Goal: Information Seeking & Learning: Learn about a topic

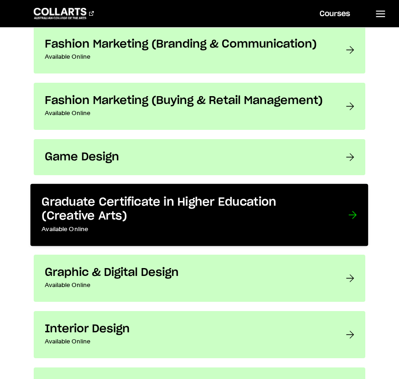
scroll to position [1161, 0]
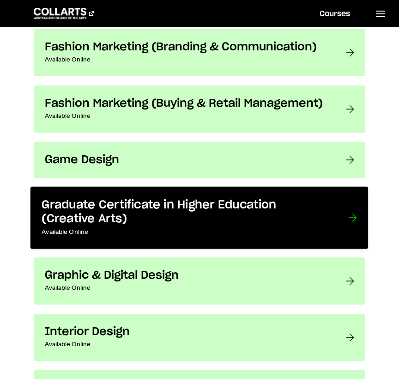
click at [137, 209] on h3 "Graduate Certificate in Higher Education (Creative Arts)" at bounding box center [186, 212] width 288 height 28
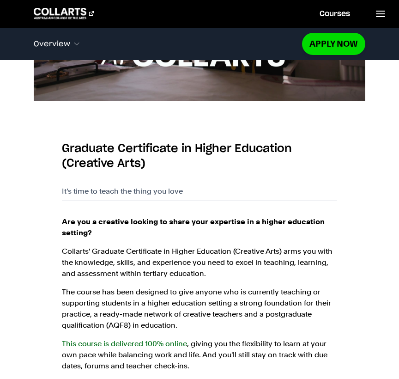
scroll to position [538, 0]
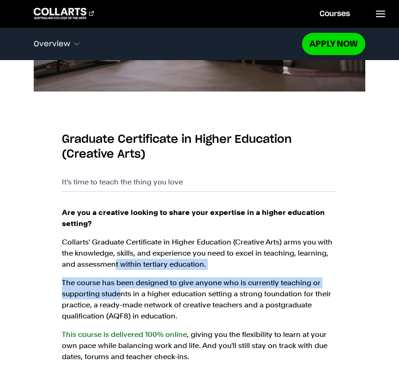
drag, startPoint x: 120, startPoint y: 293, endPoint x: 116, endPoint y: 256, distance: 36.7
click at [116, 257] on div "Are you a creative looking to share your expertise in a higher education settin…" at bounding box center [199, 284] width 275 height 155
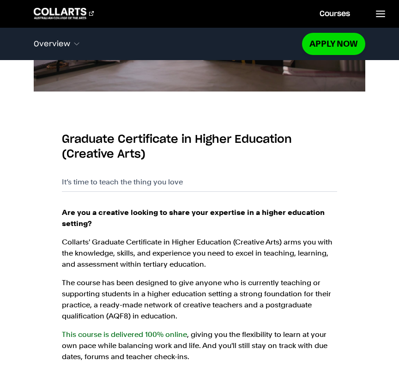
click at [114, 249] on p "Collarts' Graduate Certificate in Higher Education (Creative Arts) arms you wit…" at bounding box center [199, 253] width 275 height 33
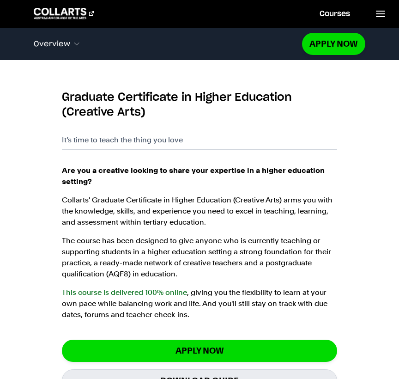
scroll to position [581, 0]
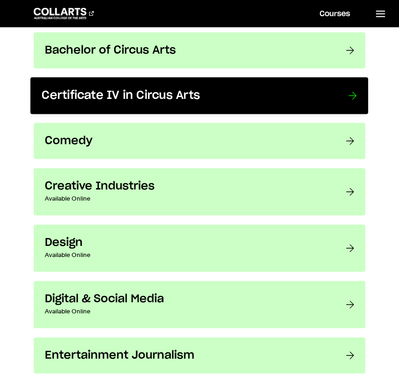
scroll to position [583, 0]
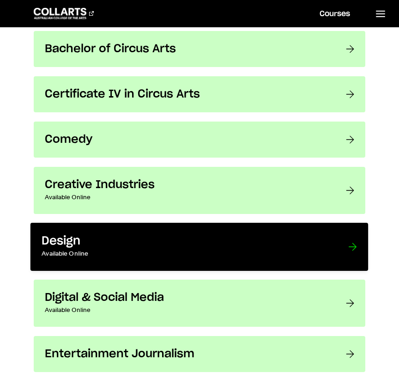
click at [68, 257] on p "Available Online" at bounding box center [186, 253] width 288 height 11
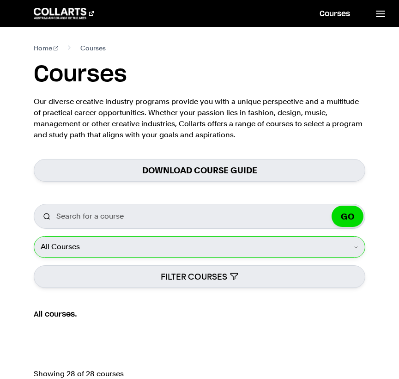
scroll to position [0, 0]
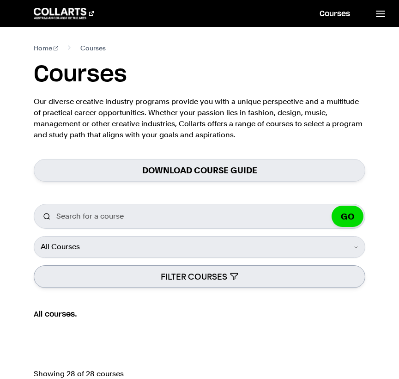
click at [138, 271] on button "FILTER COURSES" at bounding box center [199, 276] width 331 height 23
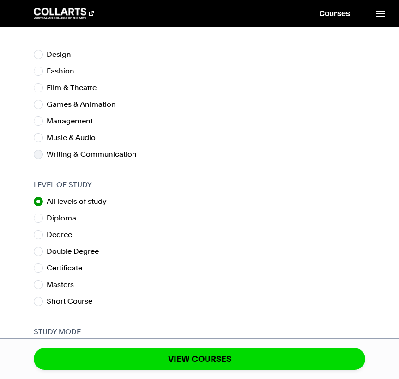
scroll to position [39, 0]
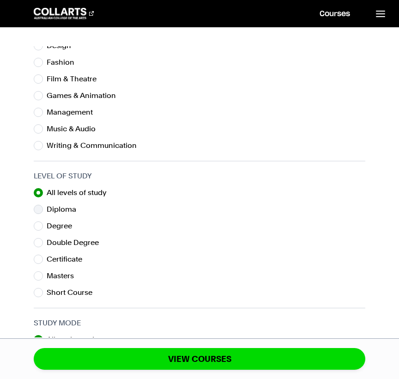
click at [40, 209] on input "Diploma" at bounding box center [38, 209] width 9 height 9
radio input "true"
click at [38, 222] on input "Degree" at bounding box center [38, 225] width 9 height 9
radio input "true"
click at [42, 240] on input "Double Degree" at bounding box center [38, 242] width 9 height 9
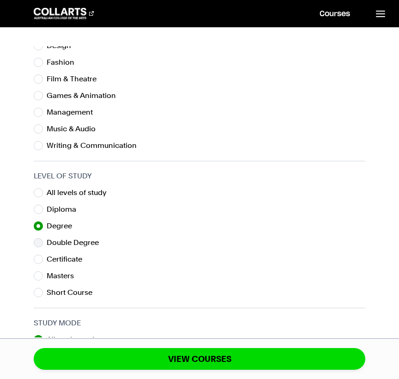
radio input "true"
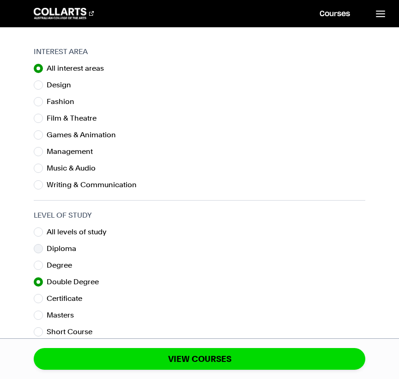
click at [42, 248] on input "Diploma" at bounding box center [38, 248] width 9 height 9
radio input "true"
click at [40, 261] on input "Degree" at bounding box center [38, 265] width 9 height 9
radio input "true"
click at [38, 228] on input "All levels of study" at bounding box center [38, 231] width 9 height 9
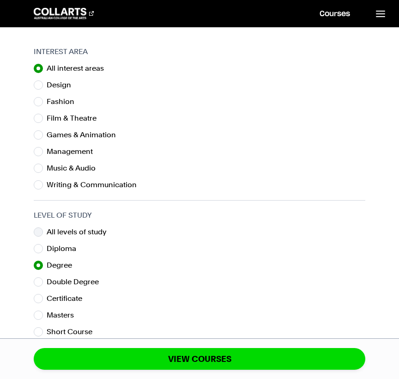
radio input "true"
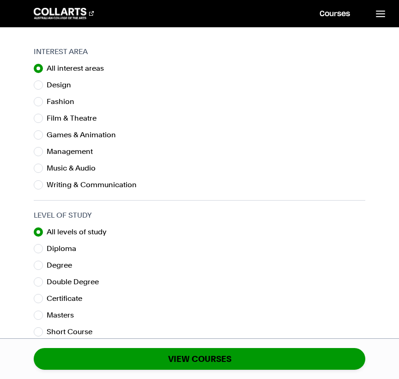
click at [143, 365] on button "VIEW COURSES" at bounding box center [199, 359] width 331 height 22
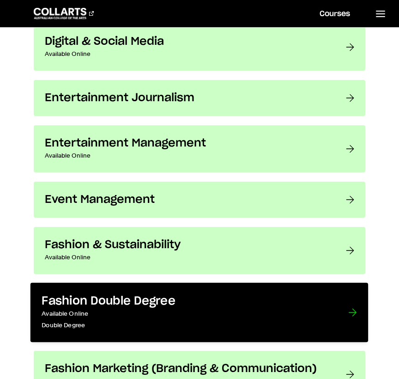
scroll to position [838, 0]
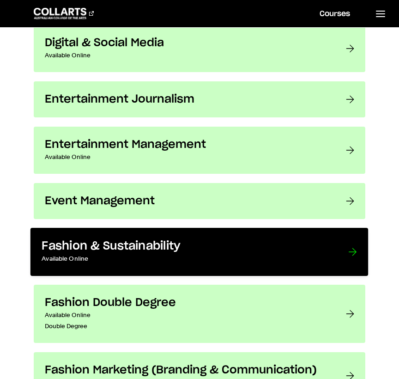
click at [169, 231] on link "Fashion & Sustainability Available Online Ready to shape the future of fashion?…" at bounding box center [199, 252] width 338 height 48
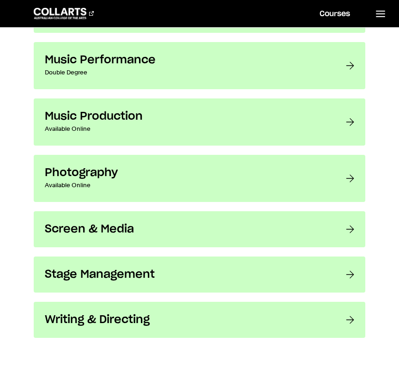
scroll to position [1535, 0]
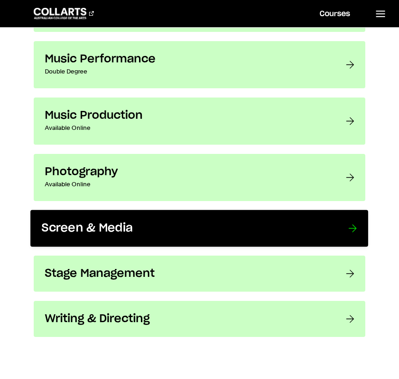
click at [94, 244] on link "Screen & Media Learn the skills you need to become a screen storyteller from aw…" at bounding box center [199, 228] width 338 height 37
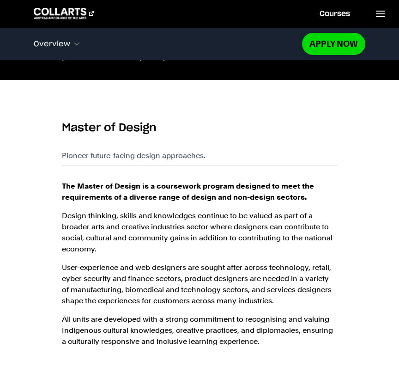
scroll to position [312, 0]
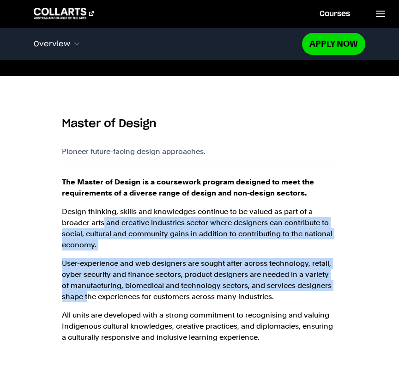
drag, startPoint x: 89, startPoint y: 292, endPoint x: 100, endPoint y: 213, distance: 79.3
click at [100, 213] on div "The Master of Design is a coursework program designed to meet the requirements …" at bounding box center [199, 269] width 275 height 185
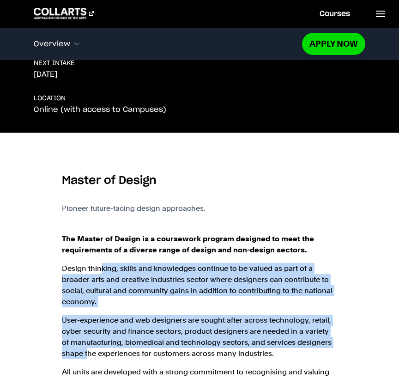
scroll to position [256, 0]
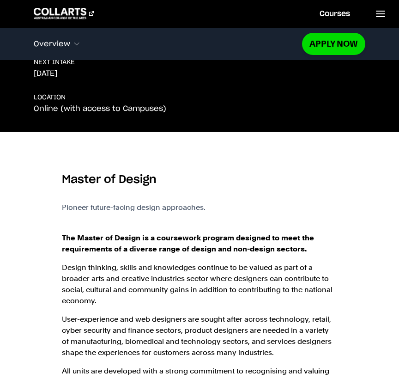
click at [100, 213] on div "Master of Design Pioneer future-facing design approaches. Apply now Download Gu…" at bounding box center [199, 193] width 275 height 48
drag, startPoint x: 107, startPoint y: 301, endPoint x: 93, endPoint y: 210, distance: 92.5
click at [93, 210] on section "Master of Design Pioneer future-facing design approaches. Apply now Download Gu…" at bounding box center [199, 329] width 275 height 350
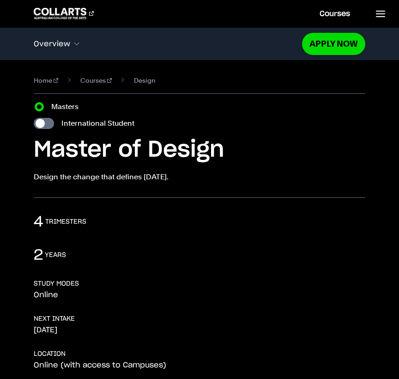
scroll to position [0, 0]
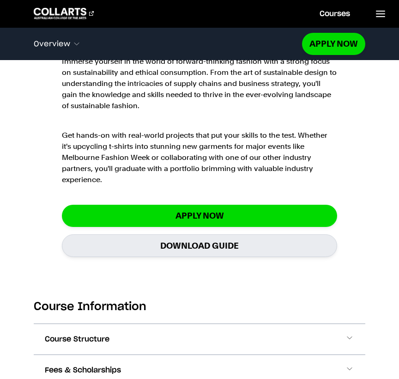
scroll to position [717, 0]
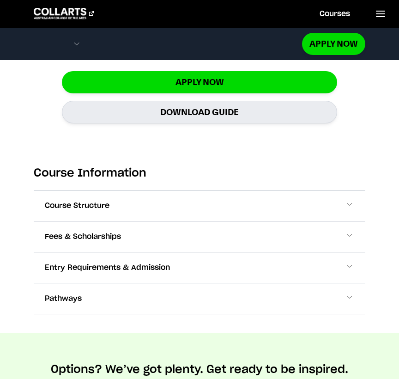
scroll to position [847, 0]
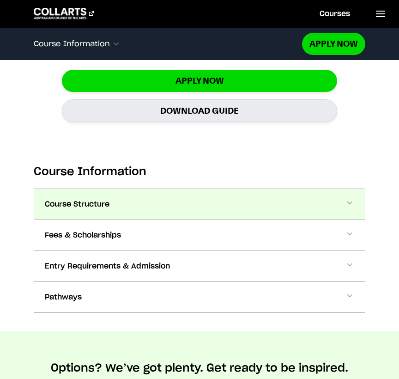
click at [82, 199] on span "Course Structure" at bounding box center [77, 204] width 65 height 11
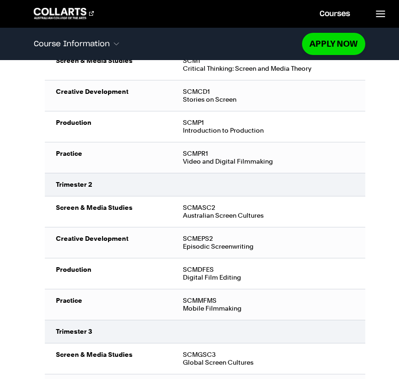
scroll to position [1157, 0]
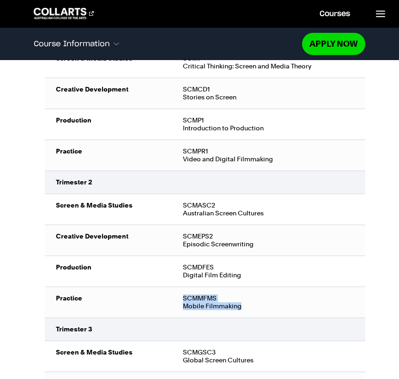
drag, startPoint x: 163, startPoint y: 296, endPoint x: 188, endPoint y: 299, distance: 25.2
click at [188, 299] on tr "Practice SCMMFMS Mobile Filmmaking" at bounding box center [205, 302] width 320 height 31
click at [166, 231] on td "Creative Development" at bounding box center [108, 240] width 127 height 31
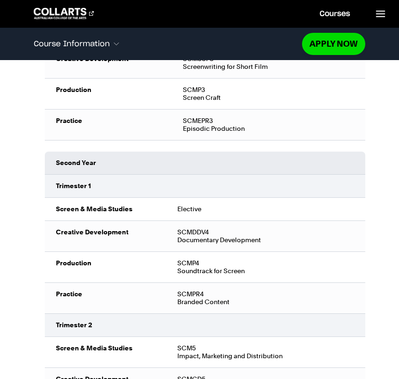
scroll to position [1483, 0]
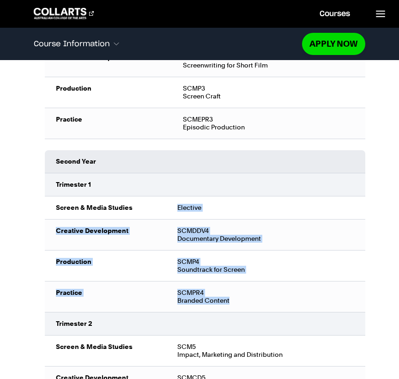
drag, startPoint x: 172, startPoint y: 293, endPoint x: 168, endPoint y: 187, distance: 106.4
click at [168, 196] on tbody "Screen & Media Studies Elective Creative Development SCMDDV4 Documentary Develo…" at bounding box center [205, 254] width 320 height 116
click at [168, 196] on td "Elective" at bounding box center [265, 207] width 199 height 23
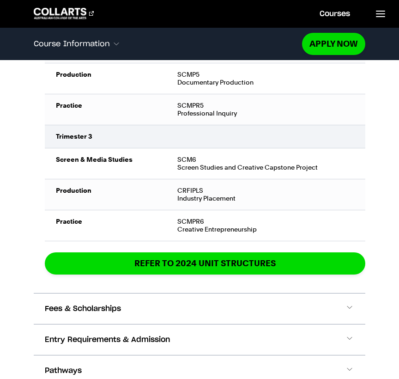
scroll to position [1746, 0]
